Goal: Information Seeking & Learning: Learn about a topic

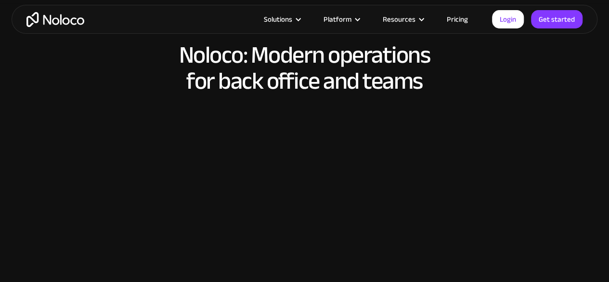
scroll to position [667, 0]
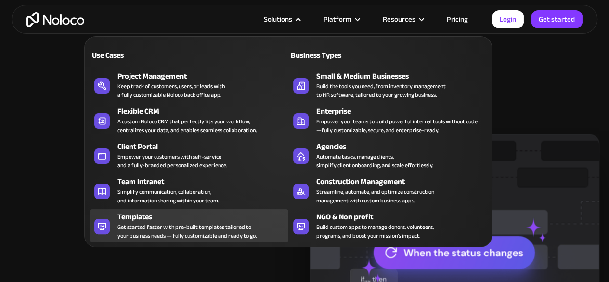
click at [132, 217] on div "Templates" at bounding box center [205, 217] width 175 height 12
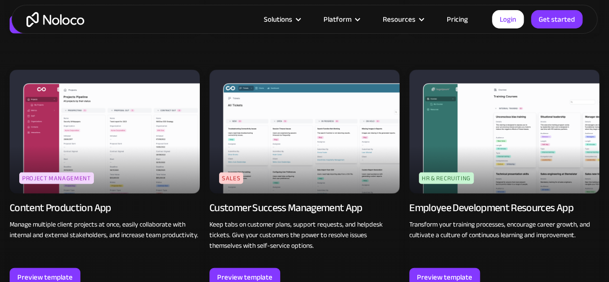
scroll to position [926, 0]
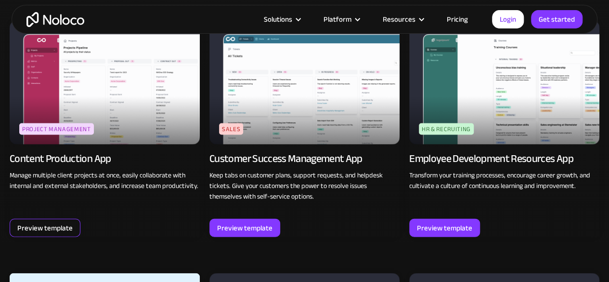
click at [53, 228] on div "Preview template" at bounding box center [44, 228] width 55 height 13
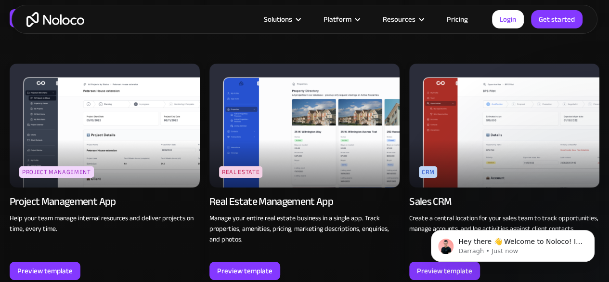
scroll to position [1660, 0]
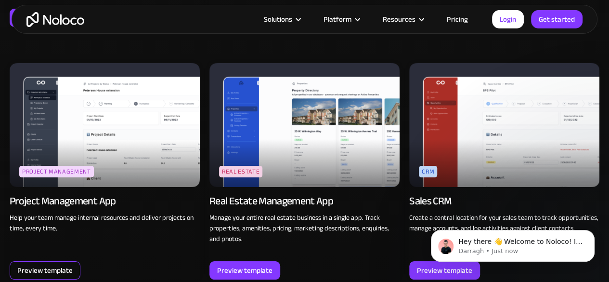
click at [58, 264] on div "Preview template" at bounding box center [44, 270] width 55 height 13
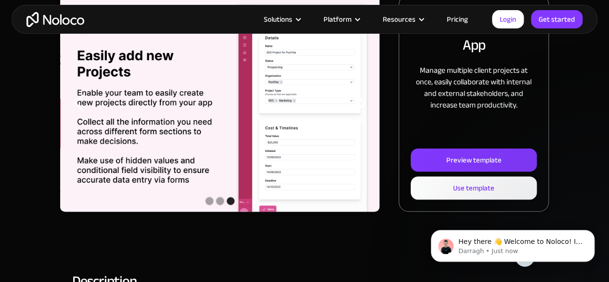
scroll to position [170, 0]
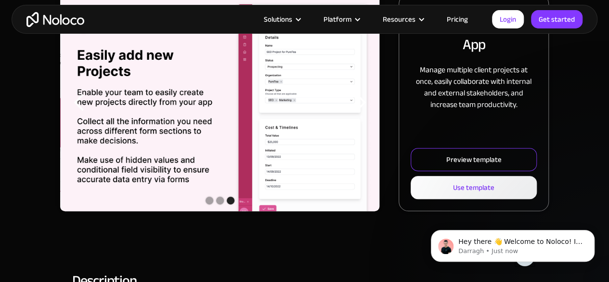
click at [449, 158] on div "Preview template" at bounding box center [474, 159] width 55 height 13
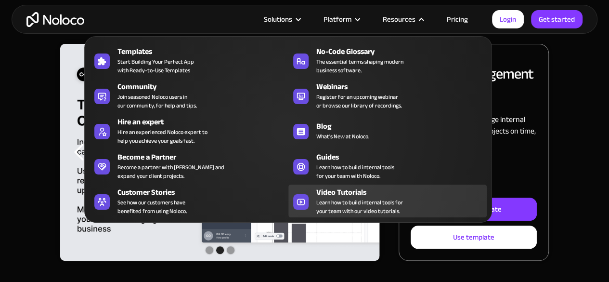
scroll to position [138, 0]
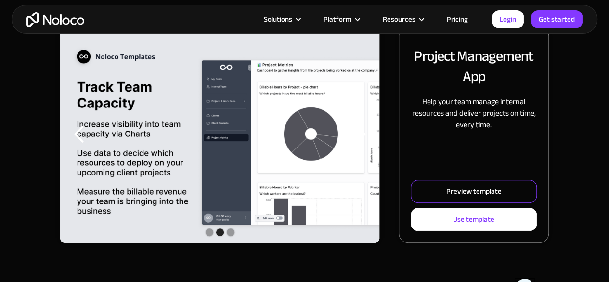
click at [516, 188] on link "Preview template" at bounding box center [474, 191] width 126 height 23
